Goal: Transaction & Acquisition: Purchase product/service

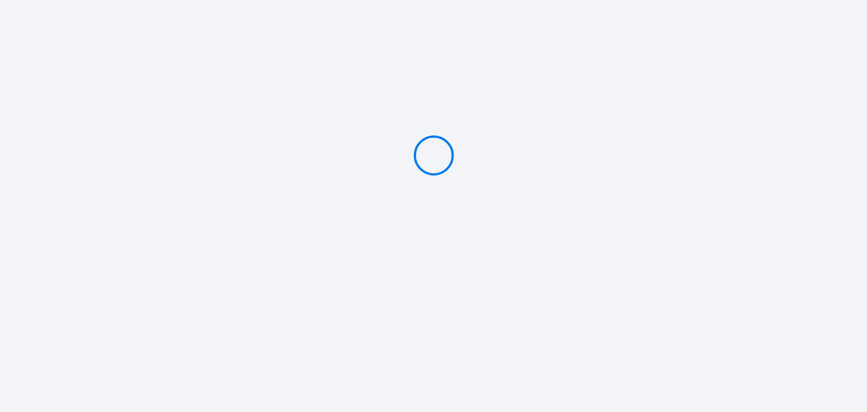
type input "Deposit 500 €"
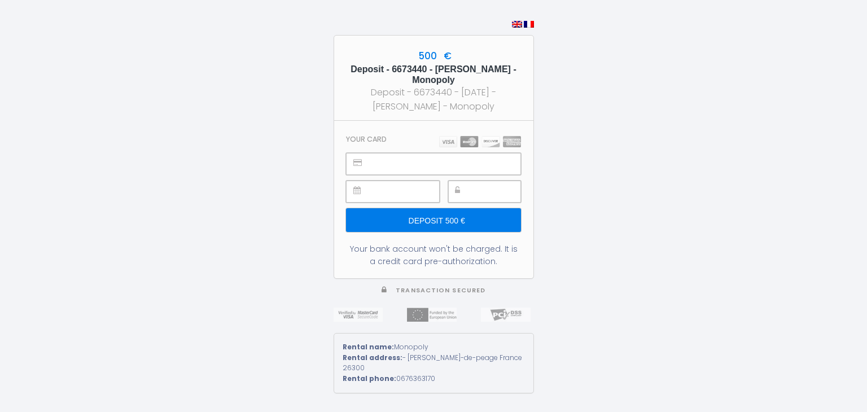
click at [366, 160] on div at bounding box center [433, 164] width 174 height 22
